Goal: Navigation & Orientation: Find specific page/section

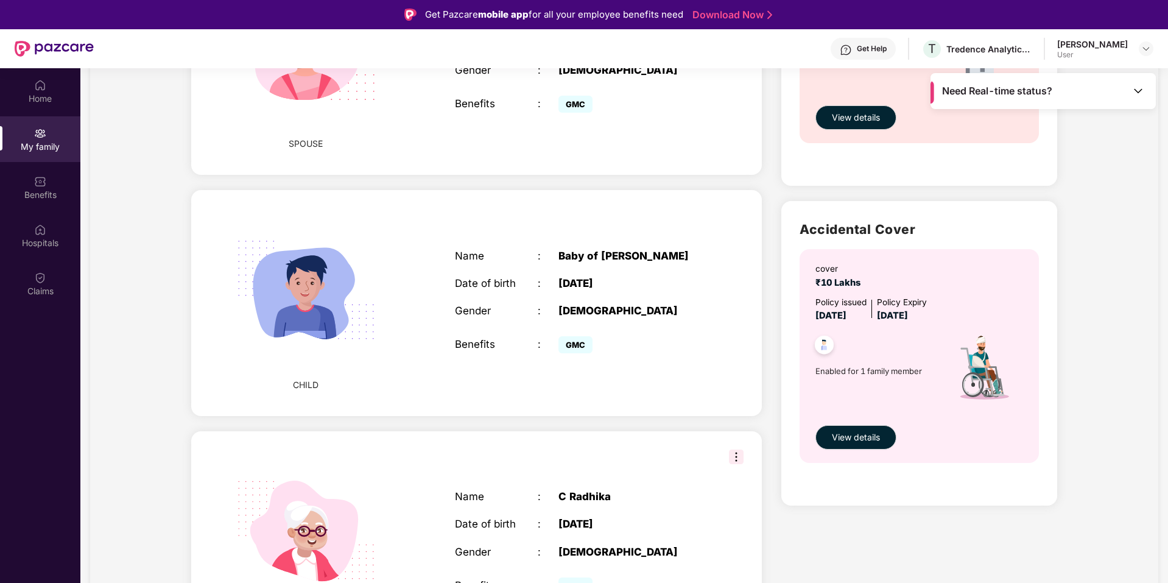
scroll to position [609, 0]
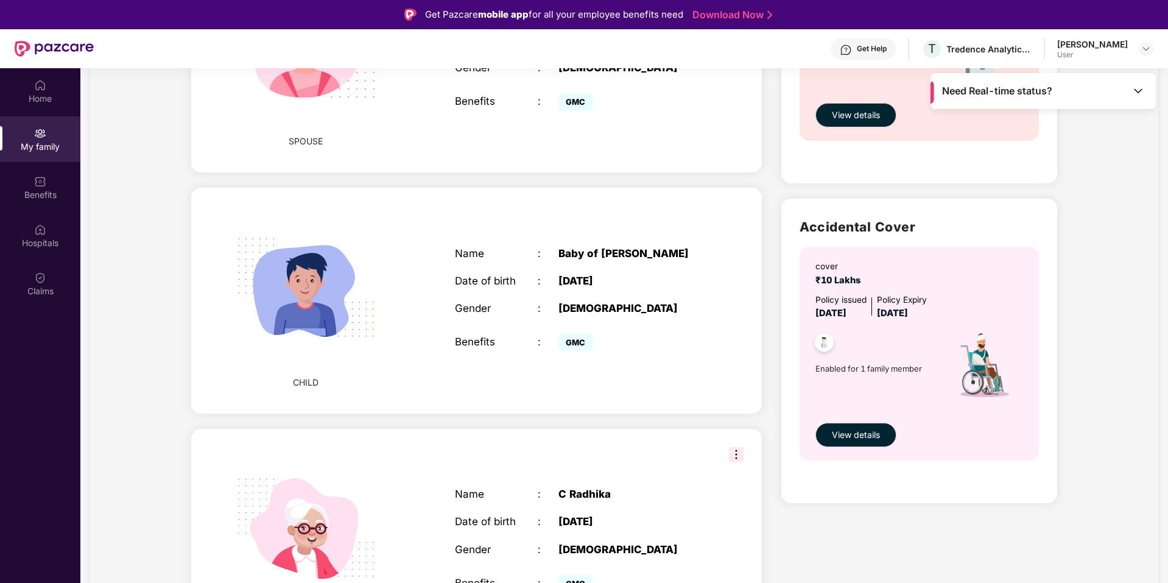
scroll to position [670, 0]
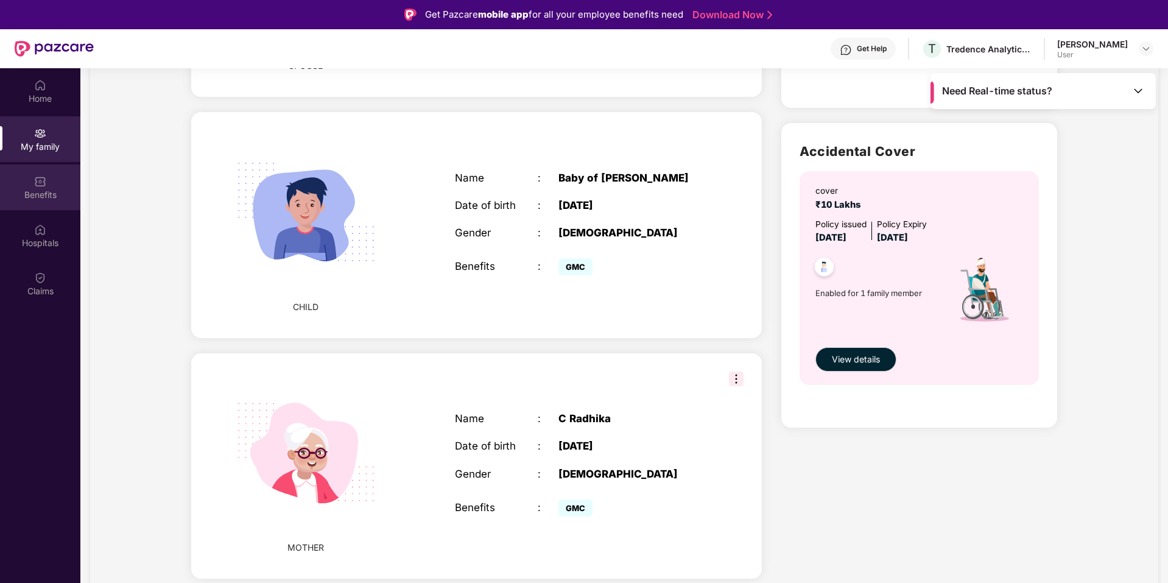
click at [51, 180] on div "Benefits" at bounding box center [40, 187] width 80 height 46
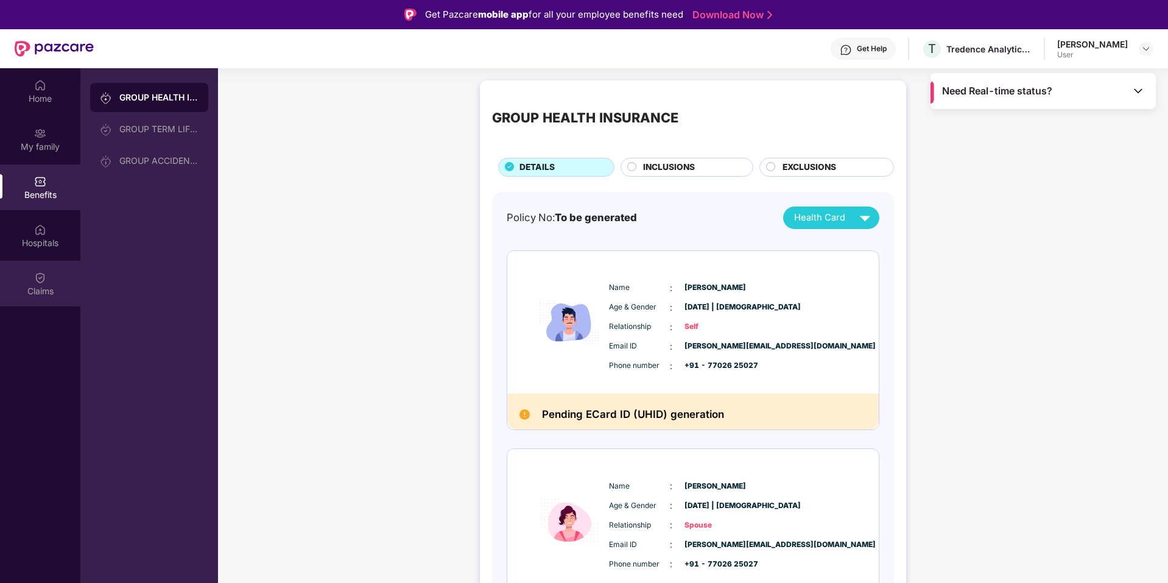
click at [45, 285] on div "Claims" at bounding box center [40, 291] width 80 height 12
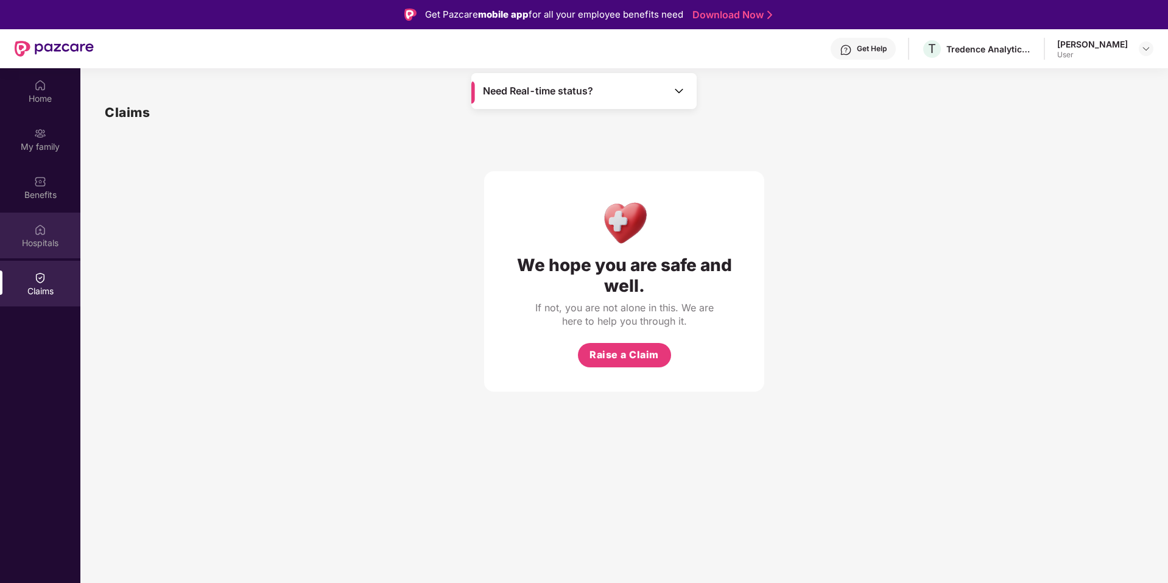
click at [37, 234] on img at bounding box center [40, 230] width 12 height 12
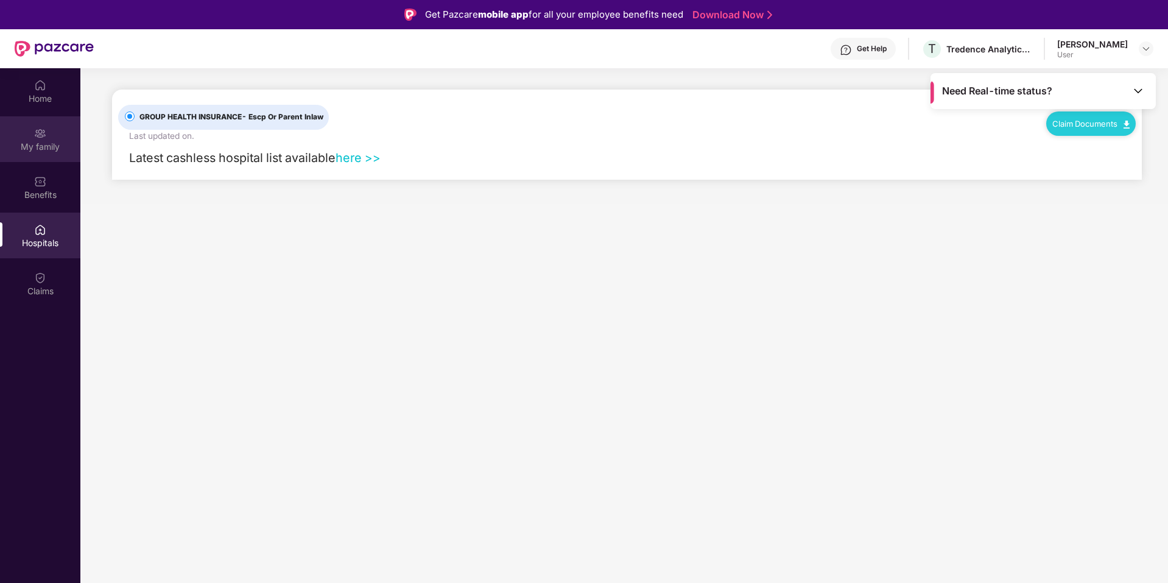
click at [34, 150] on div "My family" at bounding box center [40, 147] width 80 height 12
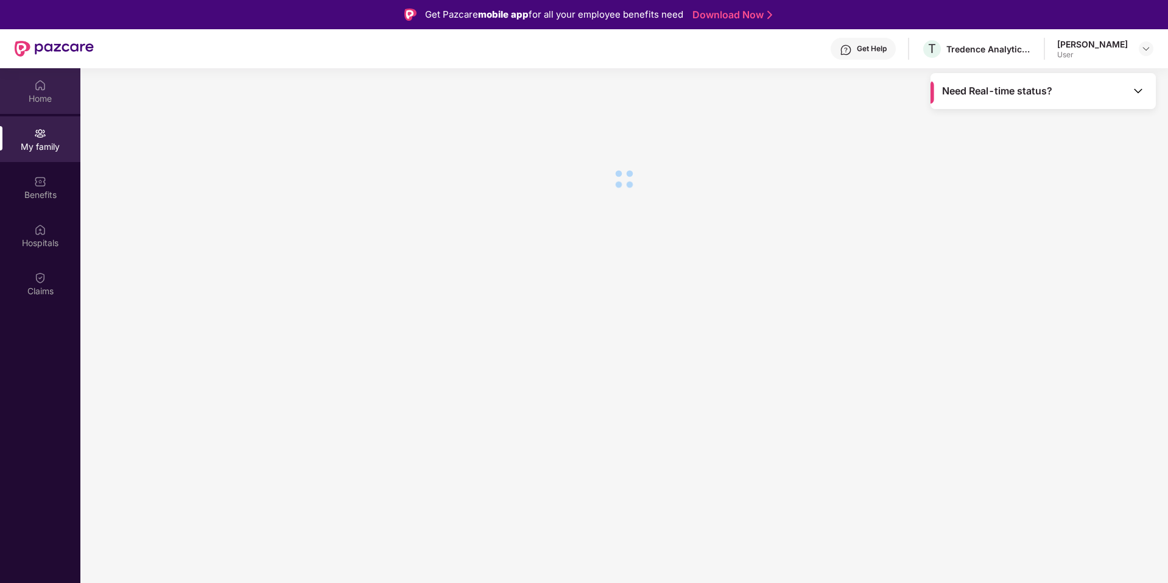
click at [40, 108] on div "Home" at bounding box center [40, 91] width 80 height 46
